Goal: Download file/media

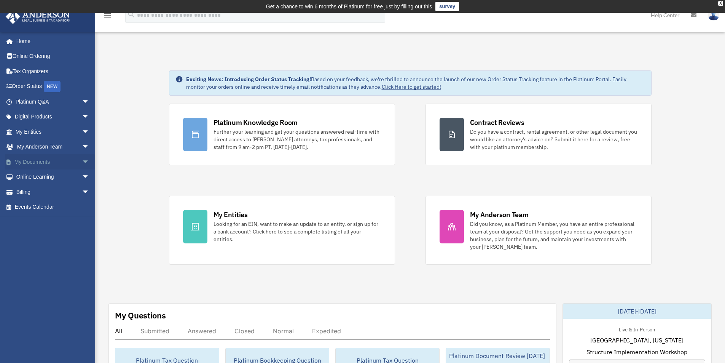
click at [82, 160] on span "arrow_drop_down" at bounding box center [89, 162] width 15 height 16
click at [30, 177] on link "Box" at bounding box center [56, 176] width 90 height 15
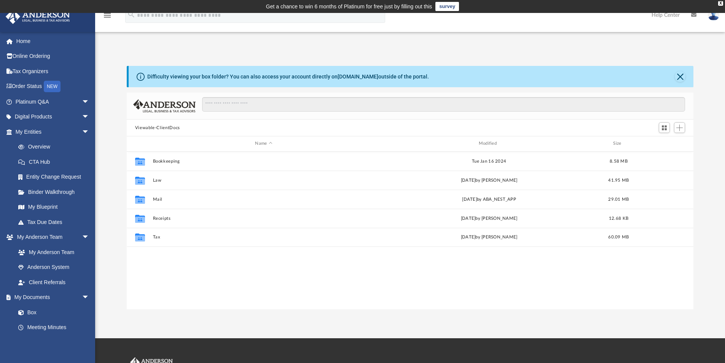
scroll to position [167, 561]
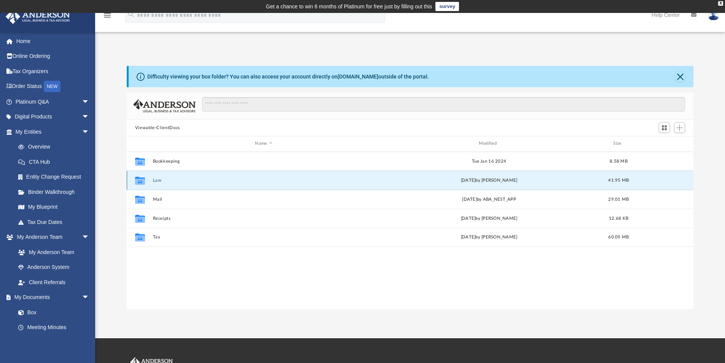
click at [157, 180] on button "Law" at bounding box center [264, 180] width 222 height 5
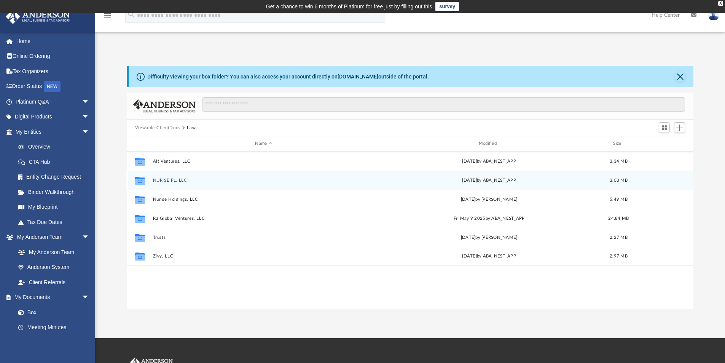
click at [177, 180] on button "NURISE FL, LLC" at bounding box center [264, 180] width 222 height 5
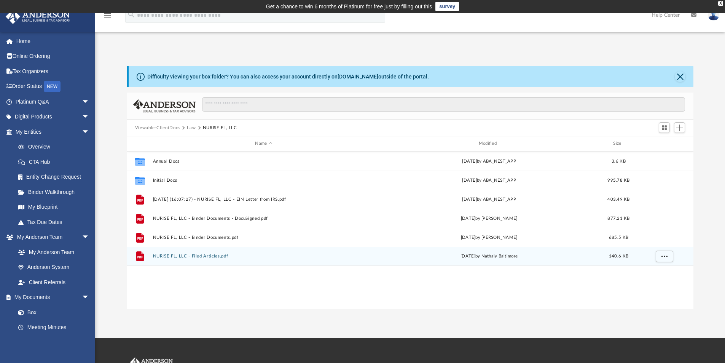
click at [212, 255] on button "NURISE FL, LLC - Filed Articles.pdf" at bounding box center [264, 255] width 222 height 5
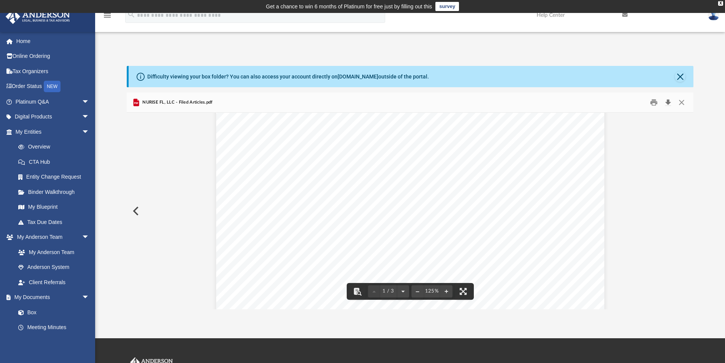
scroll to position [38, 0]
click at [669, 101] on button "Download" at bounding box center [668, 103] width 14 height 12
drag, startPoint x: 718, startPoint y: 59, endPoint x: 704, endPoint y: 62, distance: 14.0
click at [718, 59] on div "Difficulty viewing your box folder? You can also access your account directly o…" at bounding box center [410, 179] width 630 height 259
click at [136, 212] on button "Preview" at bounding box center [135, 210] width 17 height 21
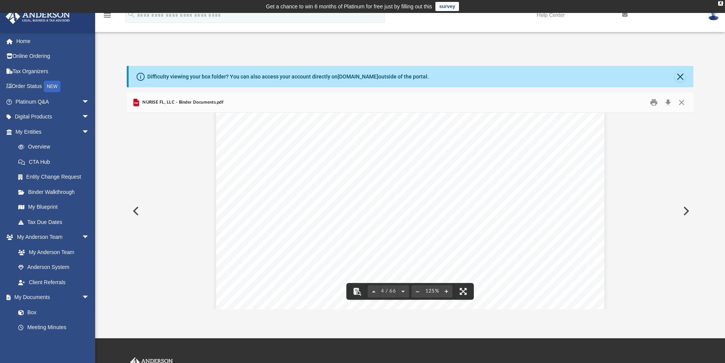
scroll to position [1598, 0]
click at [685, 101] on button "Close" at bounding box center [682, 103] width 14 height 12
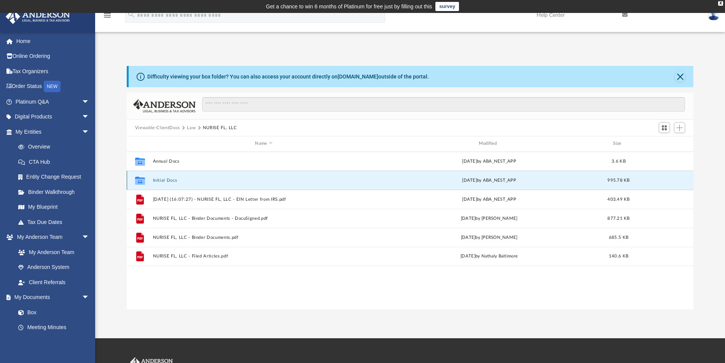
click at [172, 178] on button "Initial Docs" at bounding box center [264, 180] width 222 height 5
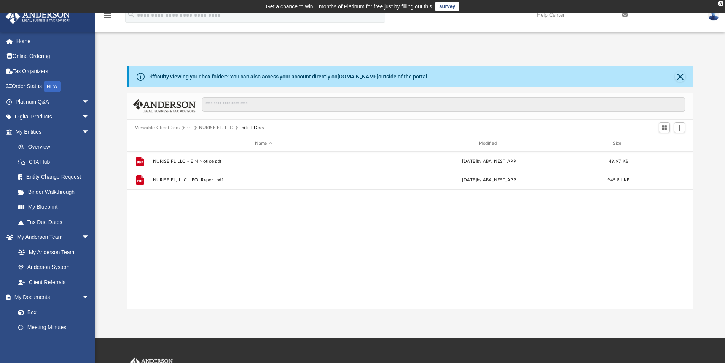
click at [191, 127] on button "···" at bounding box center [189, 127] width 5 height 7
click at [194, 142] on li "Law" at bounding box center [195, 141] width 9 height 8
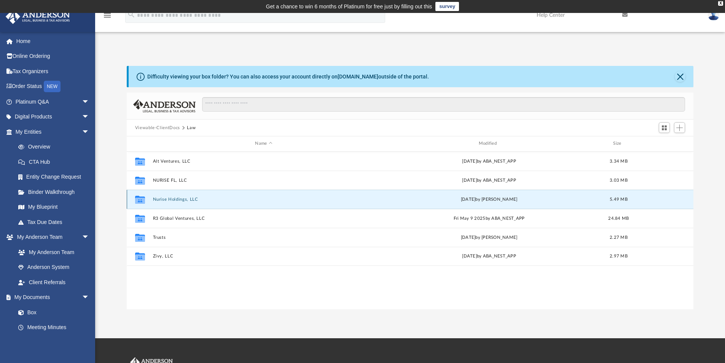
click at [187, 199] on button "Nurise Holdings, LLC" at bounding box center [264, 199] width 222 height 5
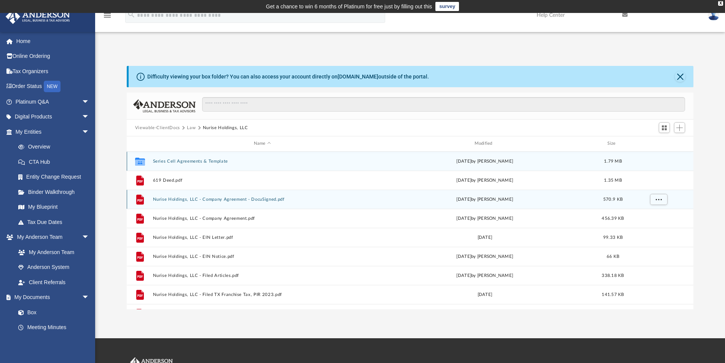
scroll to position [33, 0]
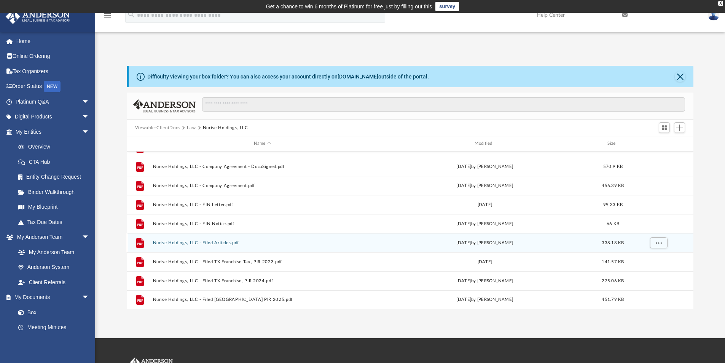
click at [214, 240] on button "Nurise Holdings, LLC - Filed Articles.pdf" at bounding box center [262, 242] width 219 height 5
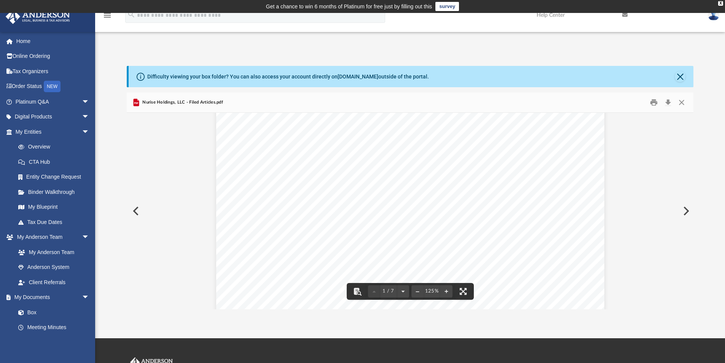
scroll to position [279, 0]
click at [669, 100] on button "Download" at bounding box center [668, 103] width 14 height 12
click at [713, 77] on div "Difficulty viewing your box folder? You can also access your account directly o…" at bounding box center [410, 187] width 630 height 243
click at [683, 79] on button "Close" at bounding box center [680, 76] width 11 height 11
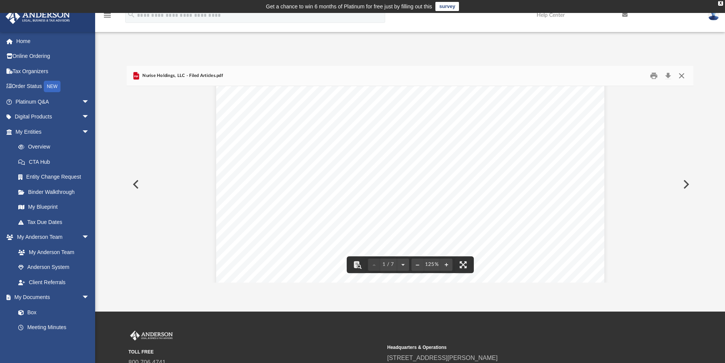
click at [682, 78] on button "Close" at bounding box center [682, 76] width 14 height 12
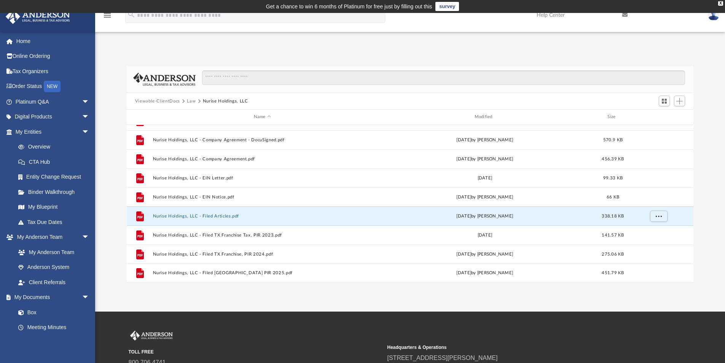
click at [194, 102] on button "Law" at bounding box center [191, 101] width 9 height 7
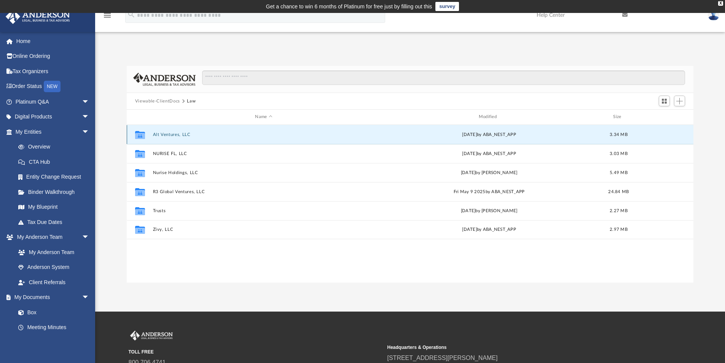
click at [183, 134] on button "Alt Ventures, LLC" at bounding box center [264, 134] width 222 height 5
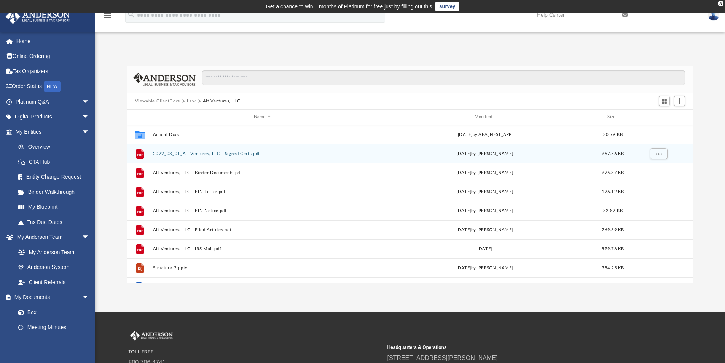
click at [242, 152] on button "2022_03_01_Alt Ventures, LLC - Signed Certs.pdf" at bounding box center [262, 153] width 219 height 5
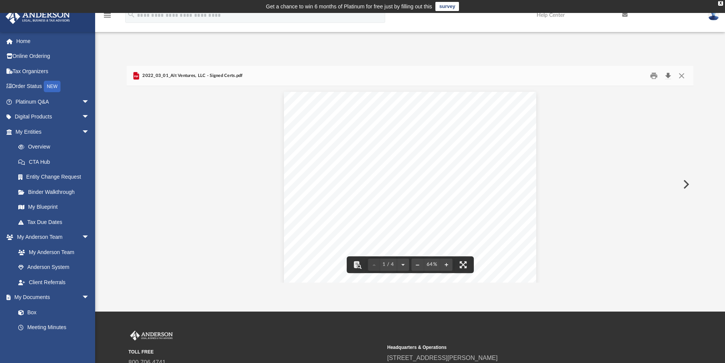
click at [667, 74] on button "Download" at bounding box center [668, 76] width 14 height 12
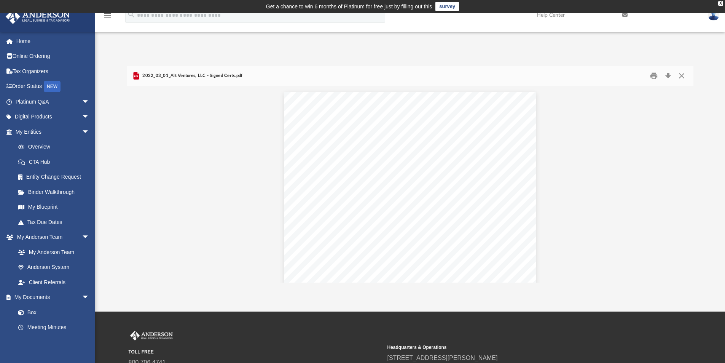
click at [546, 51] on div "Difficulty viewing your box folder? You can also access your account directly o…" at bounding box center [410, 166] width 630 height 232
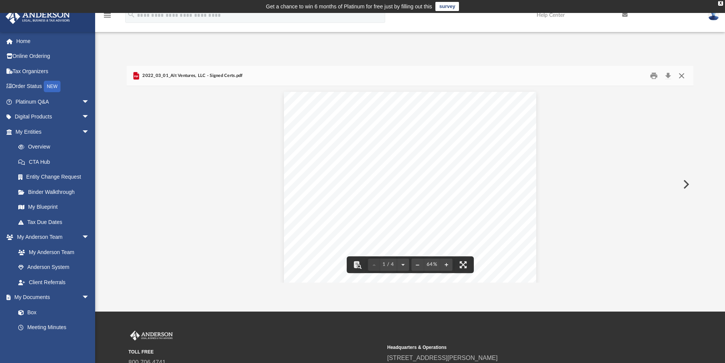
click at [681, 77] on button "Close" at bounding box center [682, 76] width 14 height 12
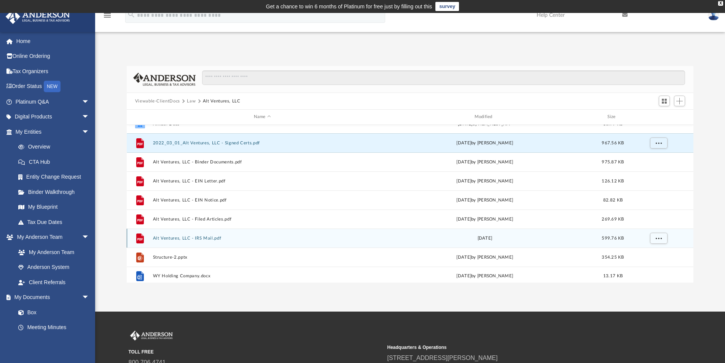
scroll to position [14, 0]
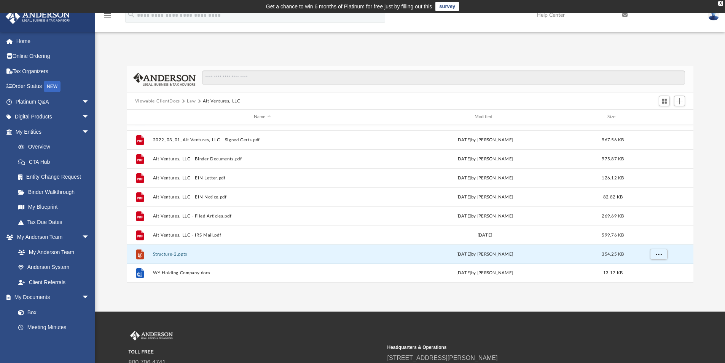
click at [178, 252] on button "Structure-2.pptx" at bounding box center [262, 254] width 219 height 5
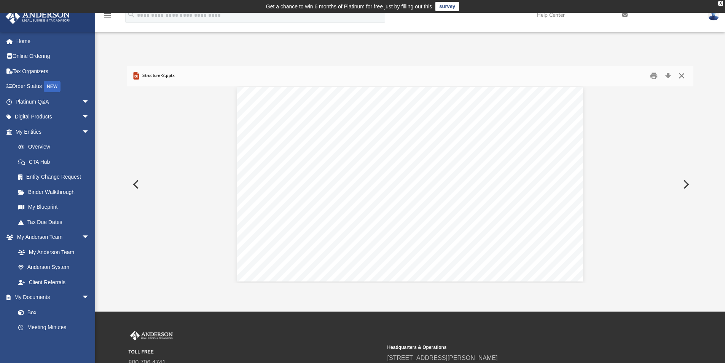
click at [683, 75] on button "Close" at bounding box center [682, 76] width 14 height 12
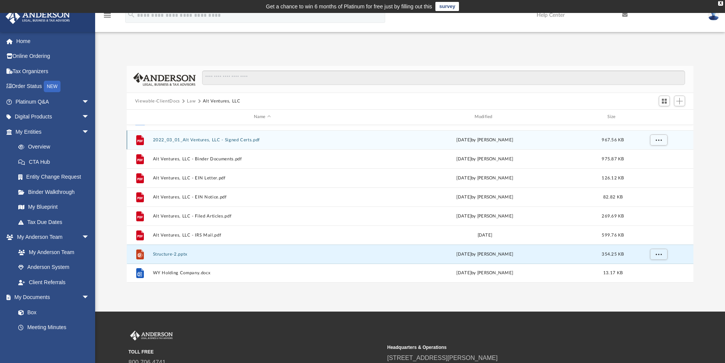
scroll to position [0, 0]
